Goal: Task Accomplishment & Management: Manage account settings

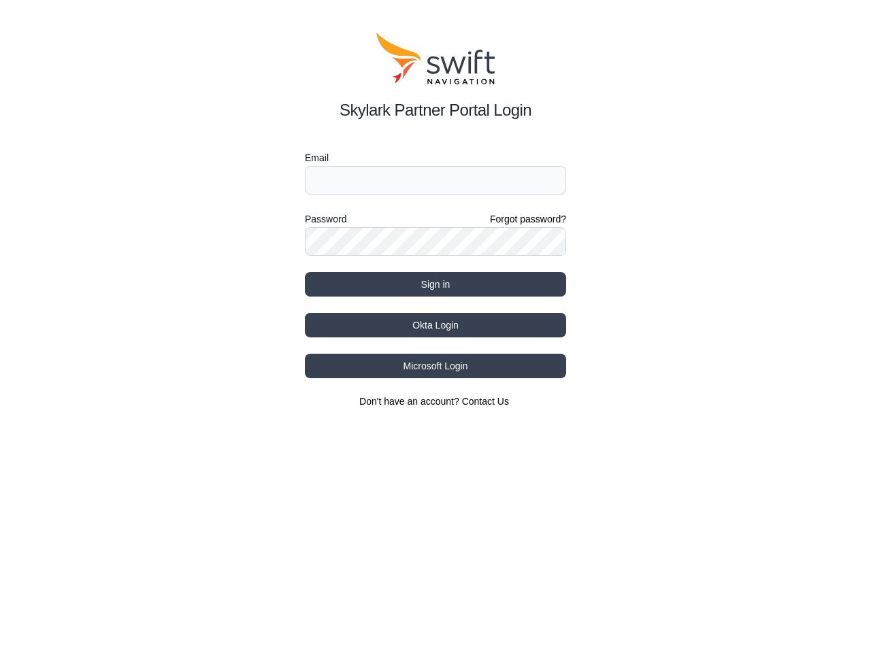
click at [435, 220] on div "Password Forgot password?" at bounding box center [435, 219] width 261 height 16
click at [435, 158] on label "Email" at bounding box center [435, 158] width 261 height 16
click at [325, 219] on label "Password" at bounding box center [325, 219] width 41 height 16
click at [435, 284] on button "Sign in" at bounding box center [435, 284] width 261 height 24
click at [435, 325] on button "Okta Login" at bounding box center [435, 325] width 261 height 24
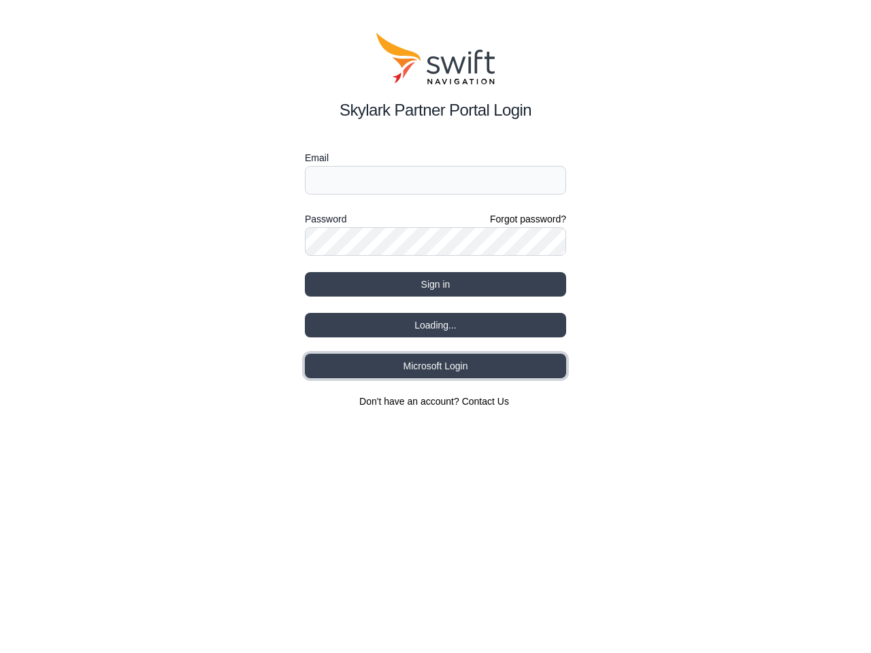
click at [435, 366] on button "Microsoft Login" at bounding box center [435, 366] width 261 height 24
